Goal: Register for event/course

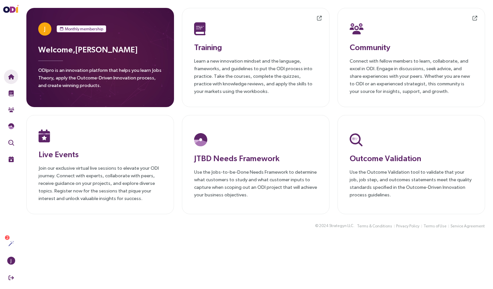
click at [75, 267] on main "J Monthly membership Welcome, [PERSON_NAME] ODIpro is an innovation platform th…" at bounding box center [255, 144] width 474 height 289
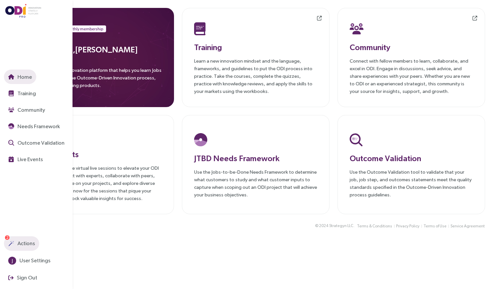
click at [12, 242] on img "button" at bounding box center [11, 243] width 6 height 6
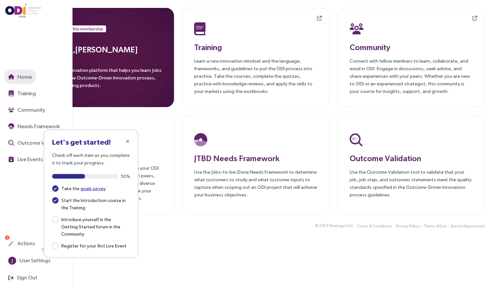
click at [9, 237] on sup "2" at bounding box center [7, 237] width 5 height 5
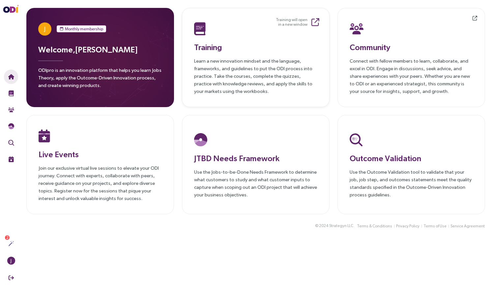
click at [271, 59] on p "Learn a new innovation mindset and the language, frameworks, and guidelines to …" at bounding box center [255, 76] width 123 height 38
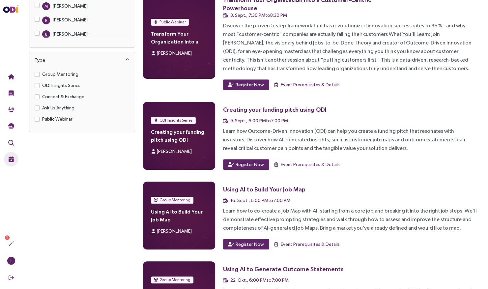
scroll to position [223, 0]
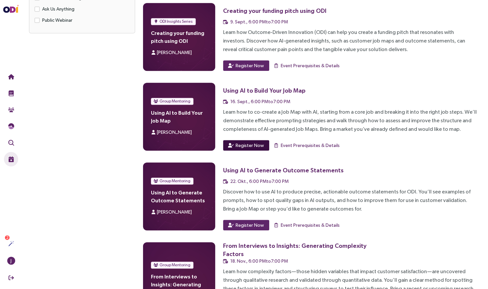
click at [248, 142] on span "Register Now" at bounding box center [250, 145] width 28 height 7
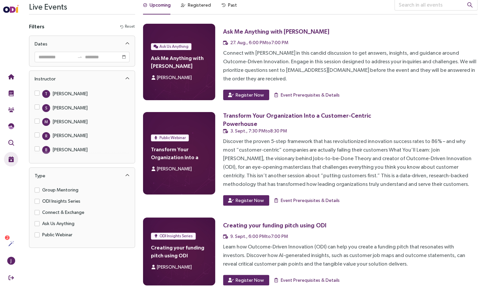
scroll to position [0, 0]
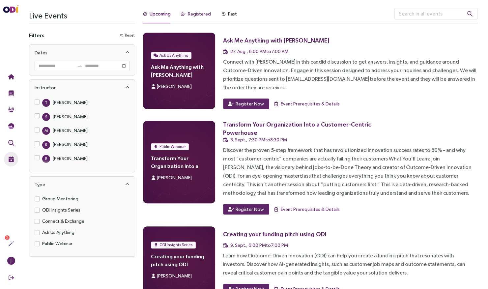
click at [194, 14] on div "Registered" at bounding box center [199, 13] width 23 height 7
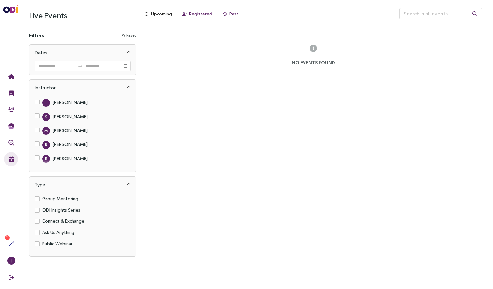
click at [229, 13] on div "Past" at bounding box center [233, 13] width 9 height 7
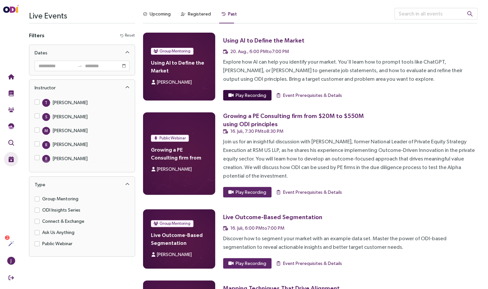
click at [250, 97] on span "Play Recording" at bounding box center [251, 95] width 31 height 7
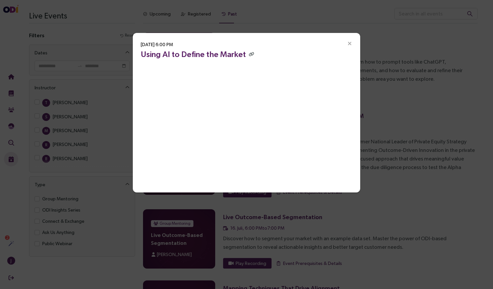
click at [299, 53] on h3 "Using AI to Define the Market" at bounding box center [246, 54] width 211 height 12
click at [386, 22] on div "20. Aug. 2025, 6:00 PM Using AI to Define the Market" at bounding box center [246, 144] width 493 height 289
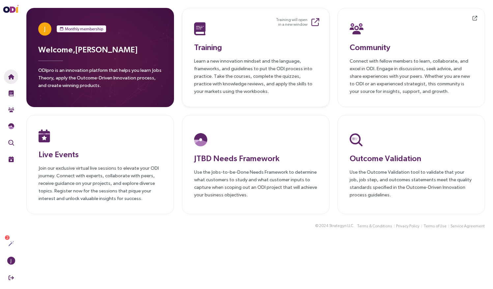
click at [314, 23] on icon at bounding box center [315, 22] width 8 height 8
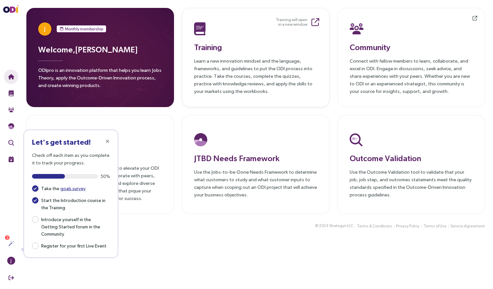
click at [316, 18] on icon at bounding box center [315, 22] width 8 height 8
